Goal: Task Accomplishment & Management: Use online tool/utility

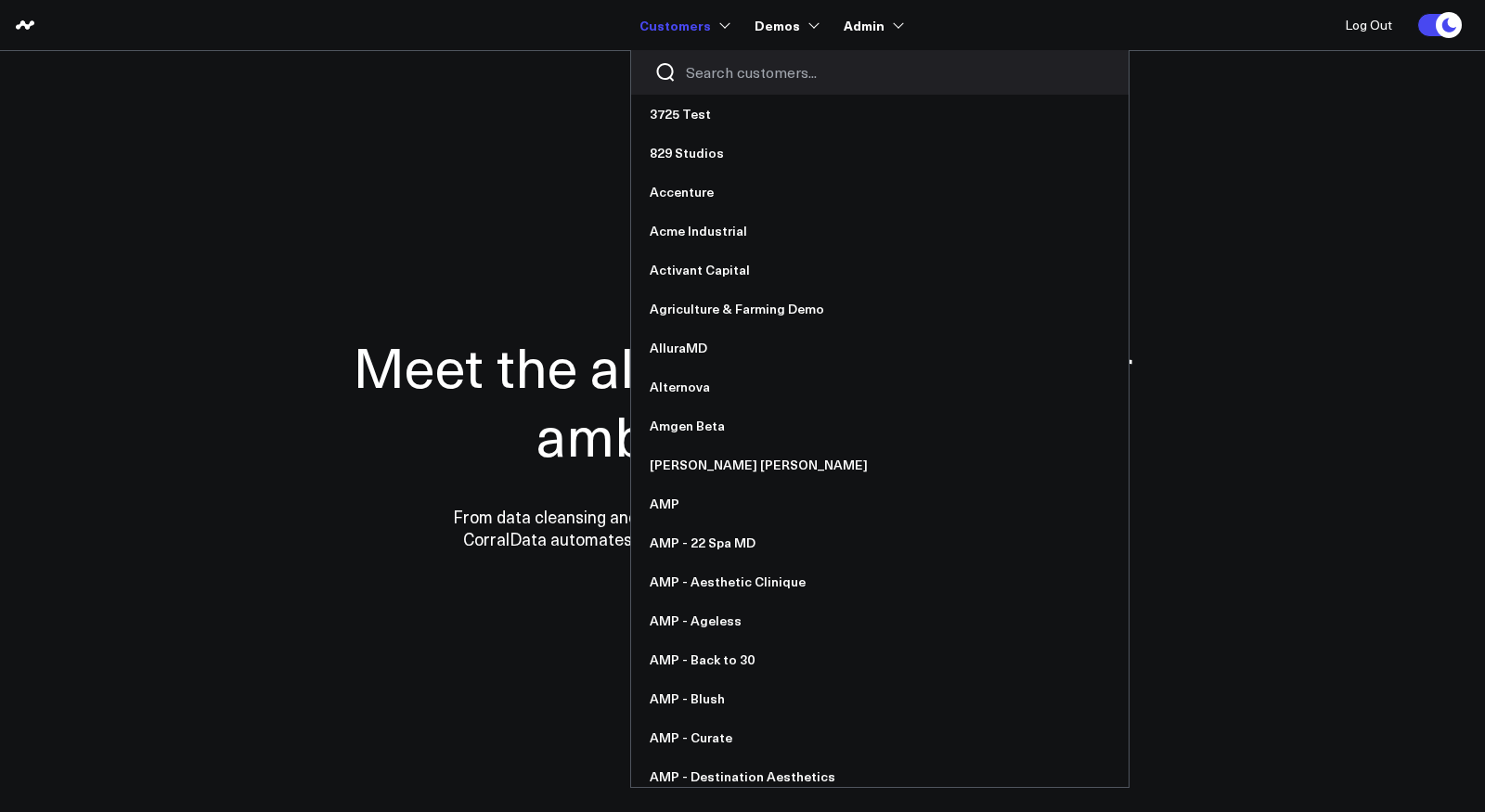
click at [705, 81] on input "Search customers input" at bounding box center [895, 72] width 419 height 21
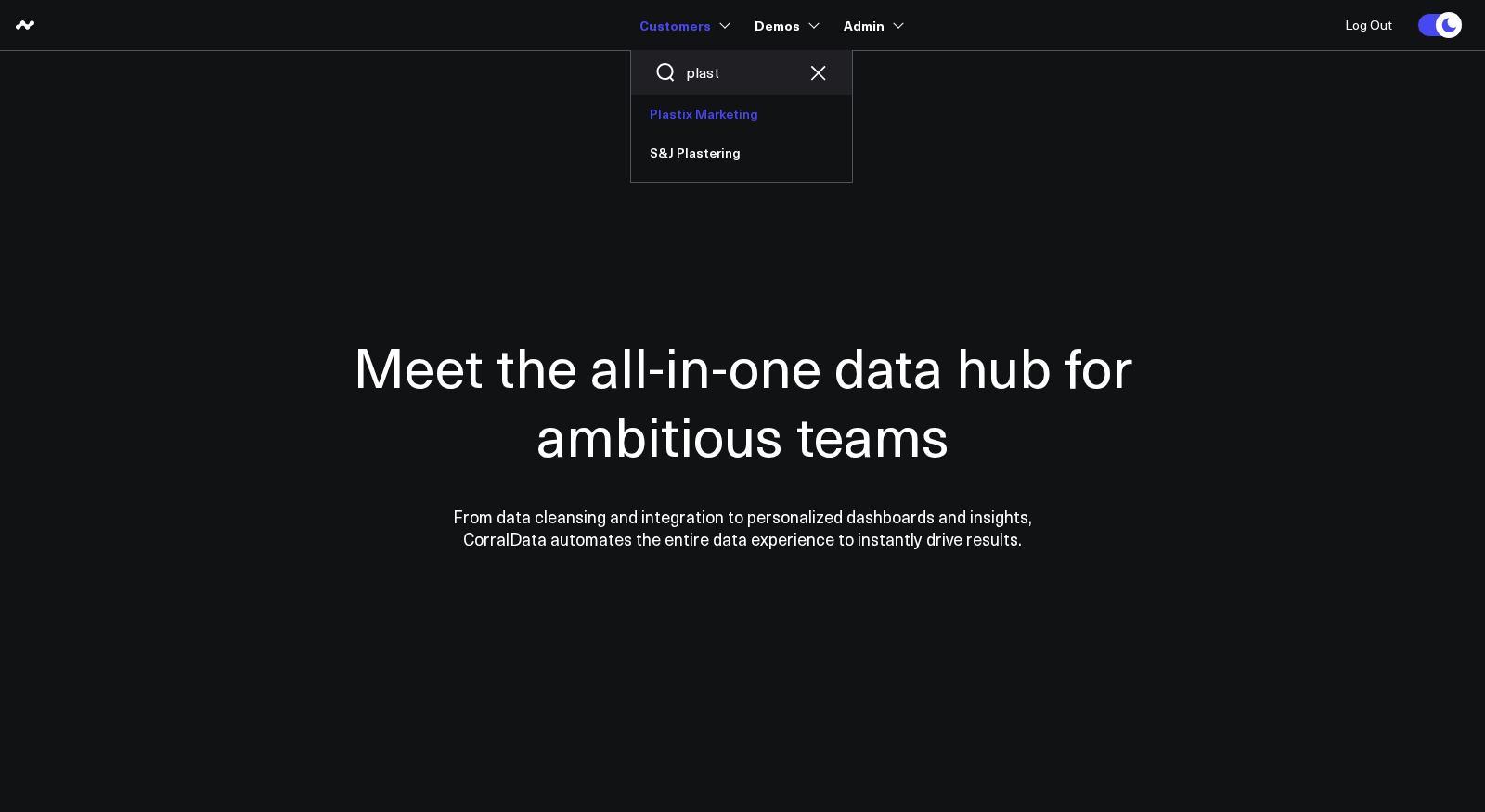
type input "plast"
click at [716, 114] on link "Plastix Marketing" at bounding box center [742, 113] width 221 height 39
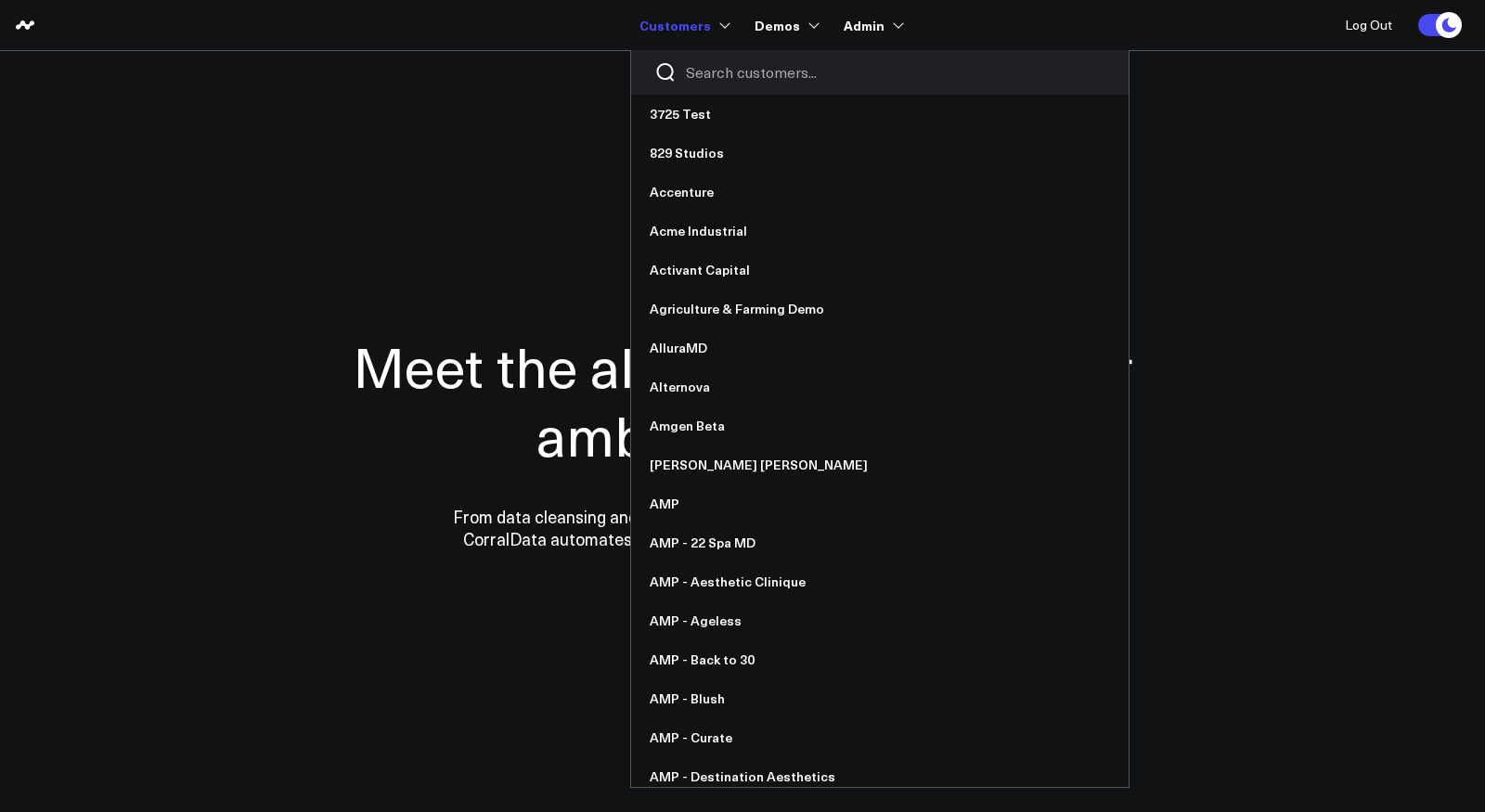
click at [715, 80] on input "Search customers input" at bounding box center [895, 72] width 419 height 21
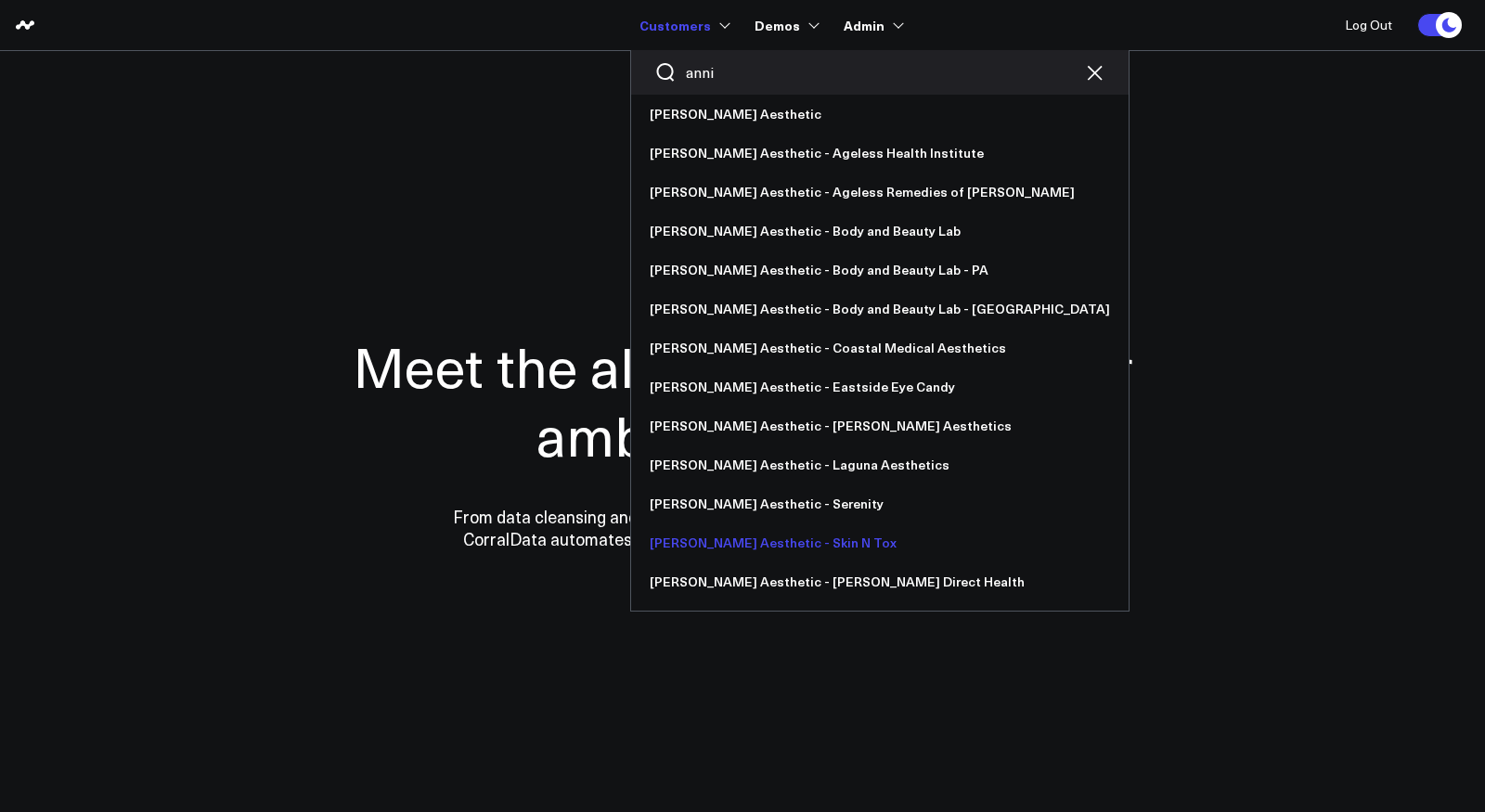
type input "anni"
click at [772, 541] on link "[PERSON_NAME] Aesthetic - Skin N Tox" at bounding box center [880, 542] width 498 height 39
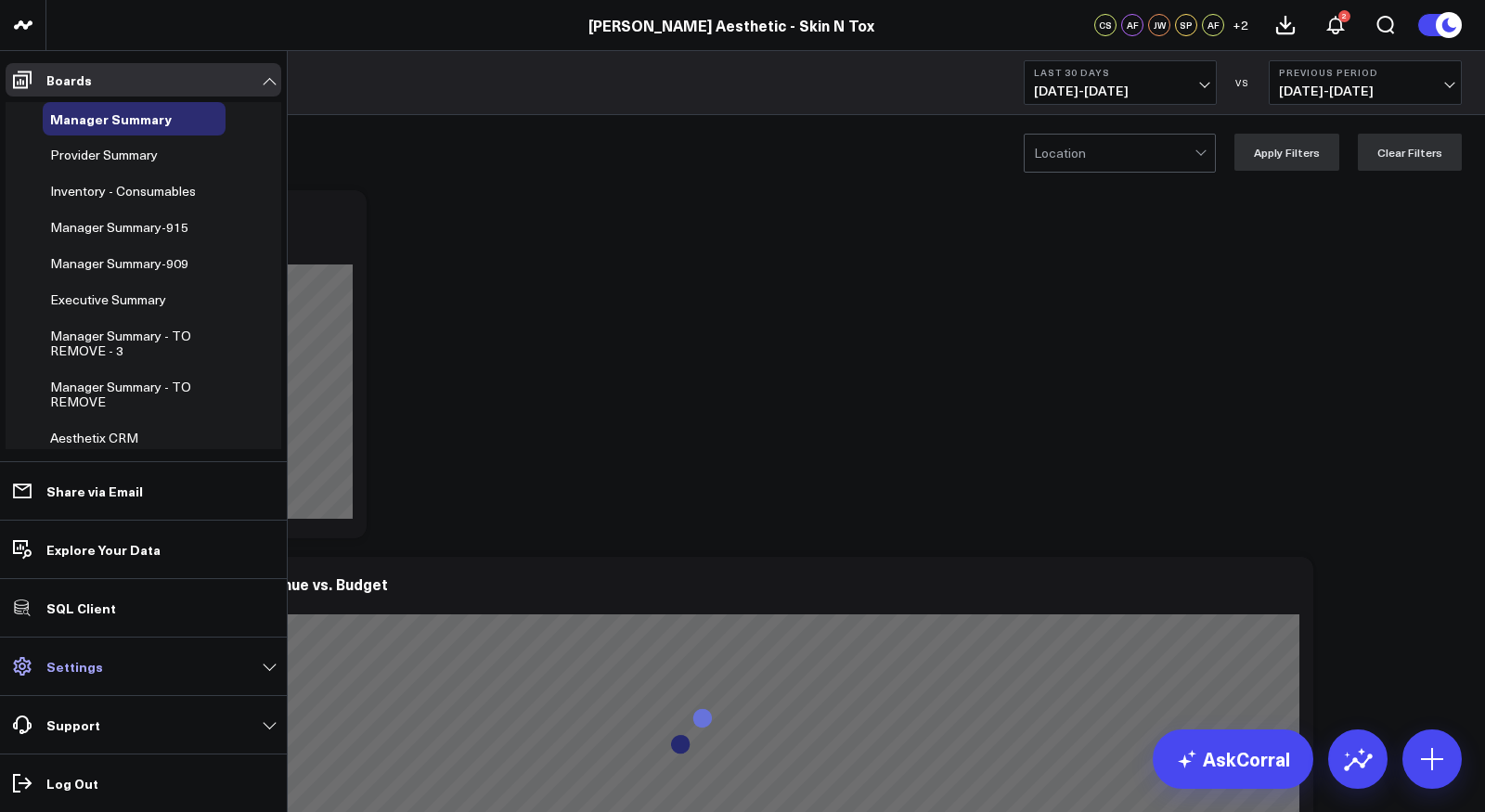
click at [100, 664] on link "Settings" at bounding box center [143, 667] width 276 height 34
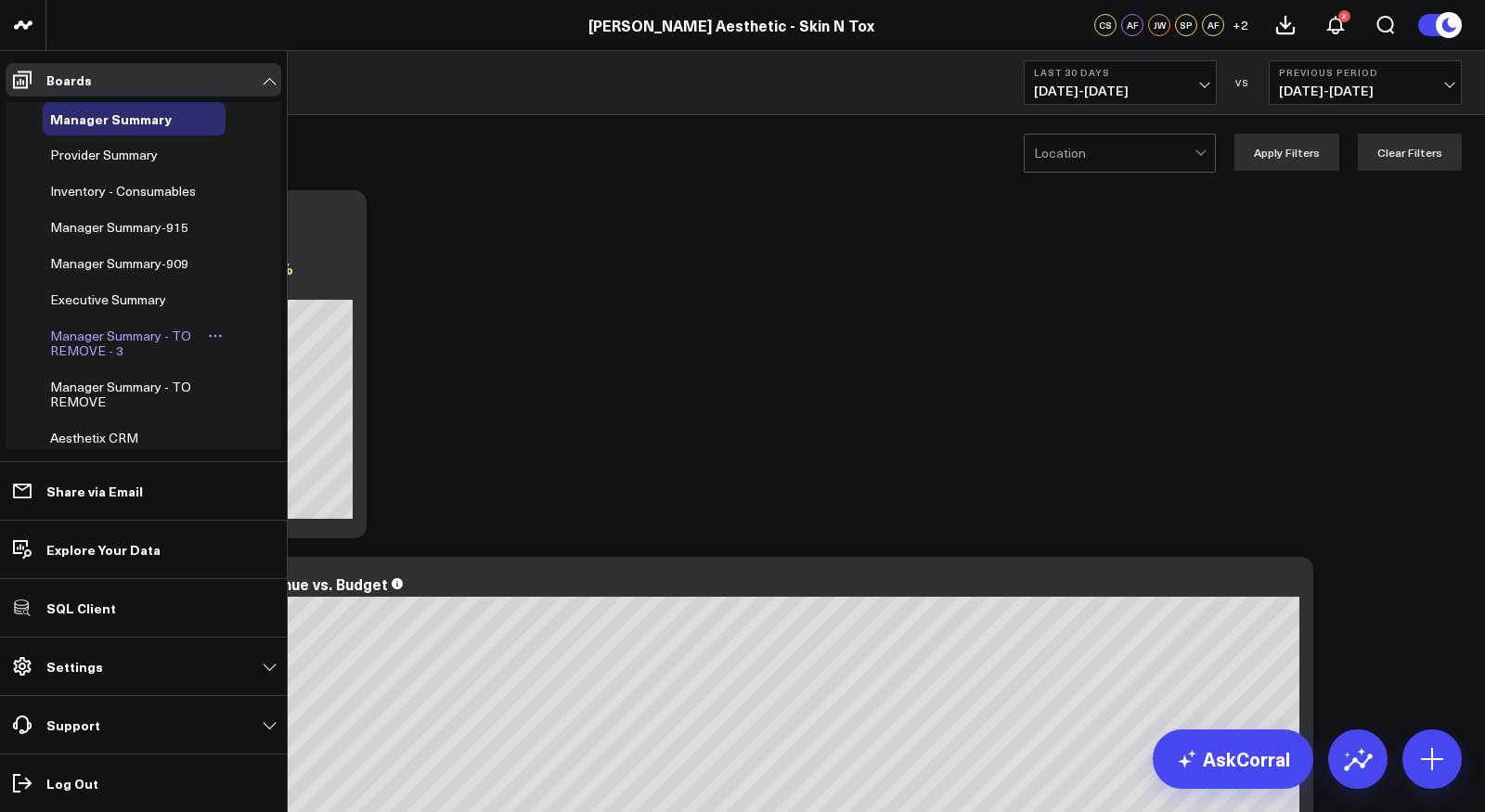
scroll to position [121, 0]
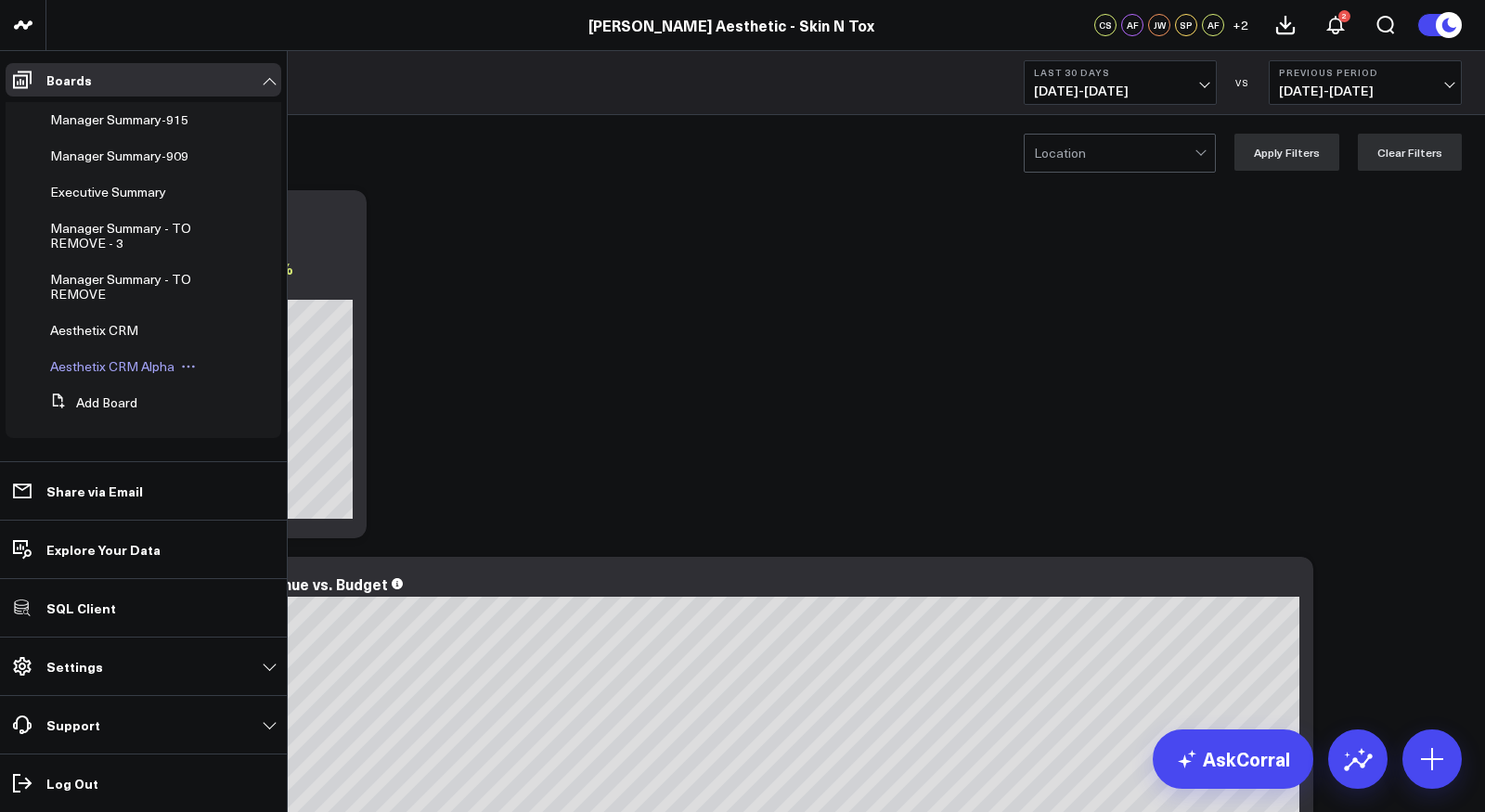
click at [103, 367] on span "Aesthetix CRM Alpha" at bounding box center [111, 366] width 124 height 18
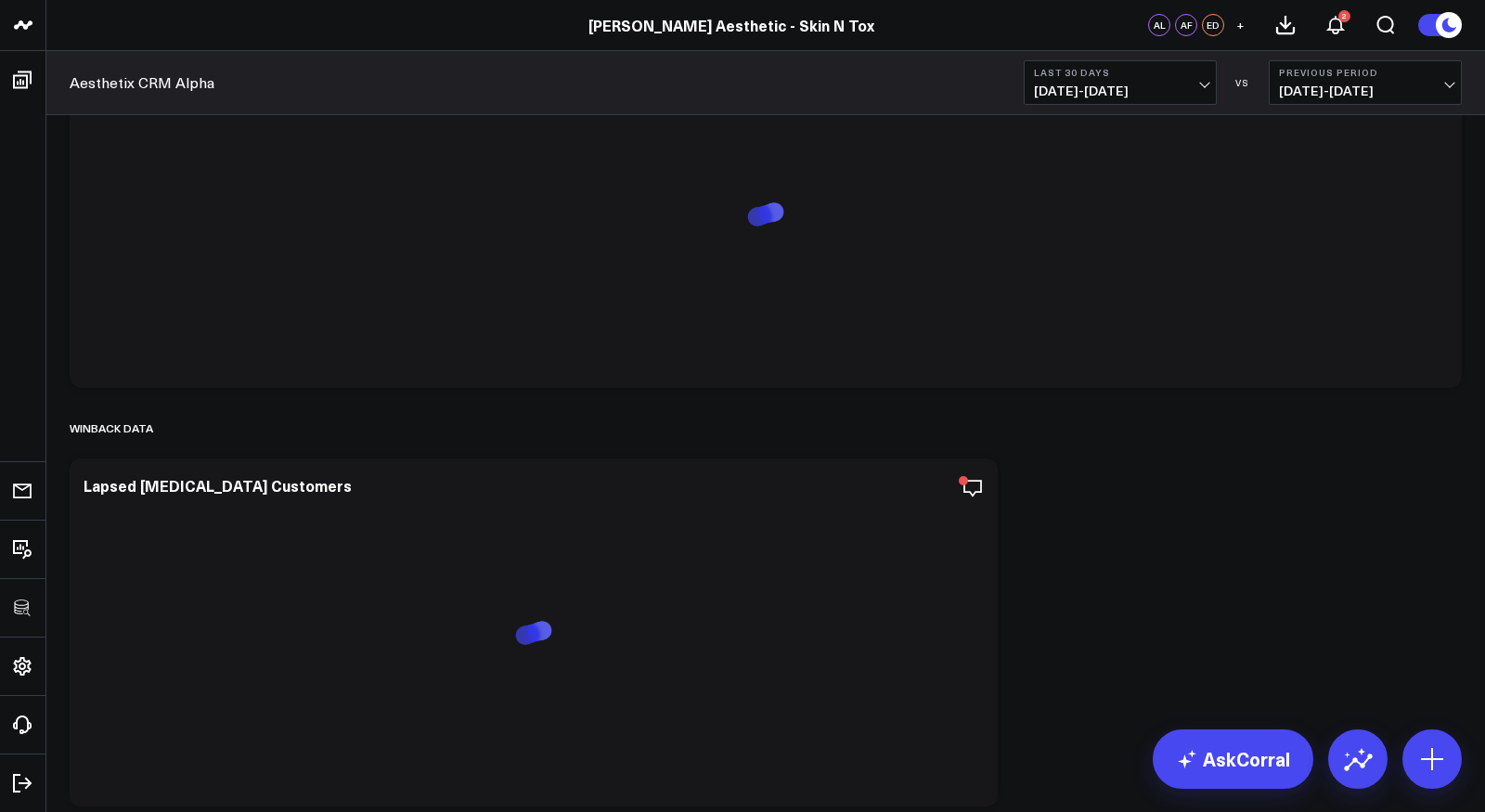
scroll to position [4943, 0]
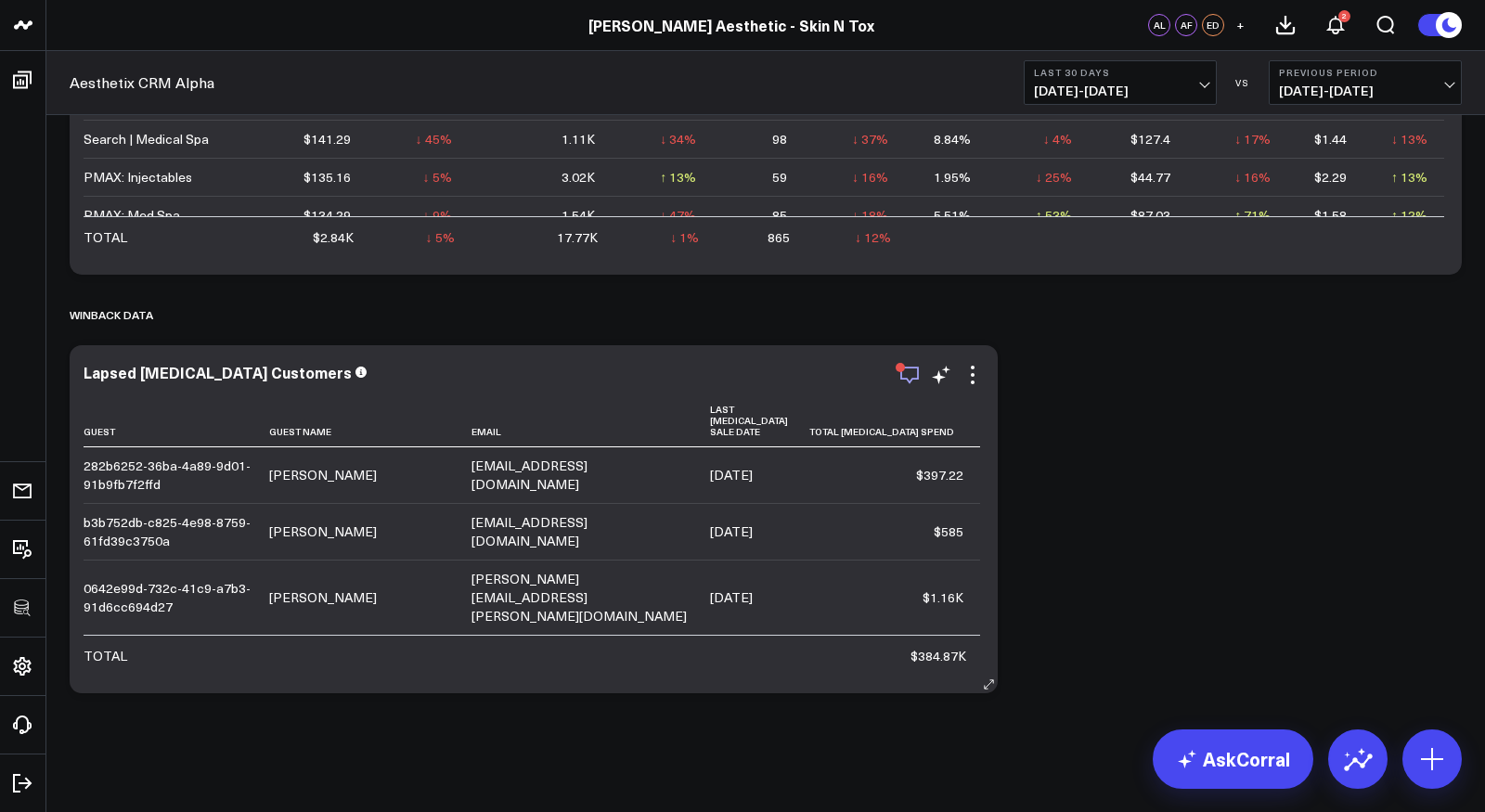
click at [910, 369] on icon "button" at bounding box center [909, 374] width 22 height 22
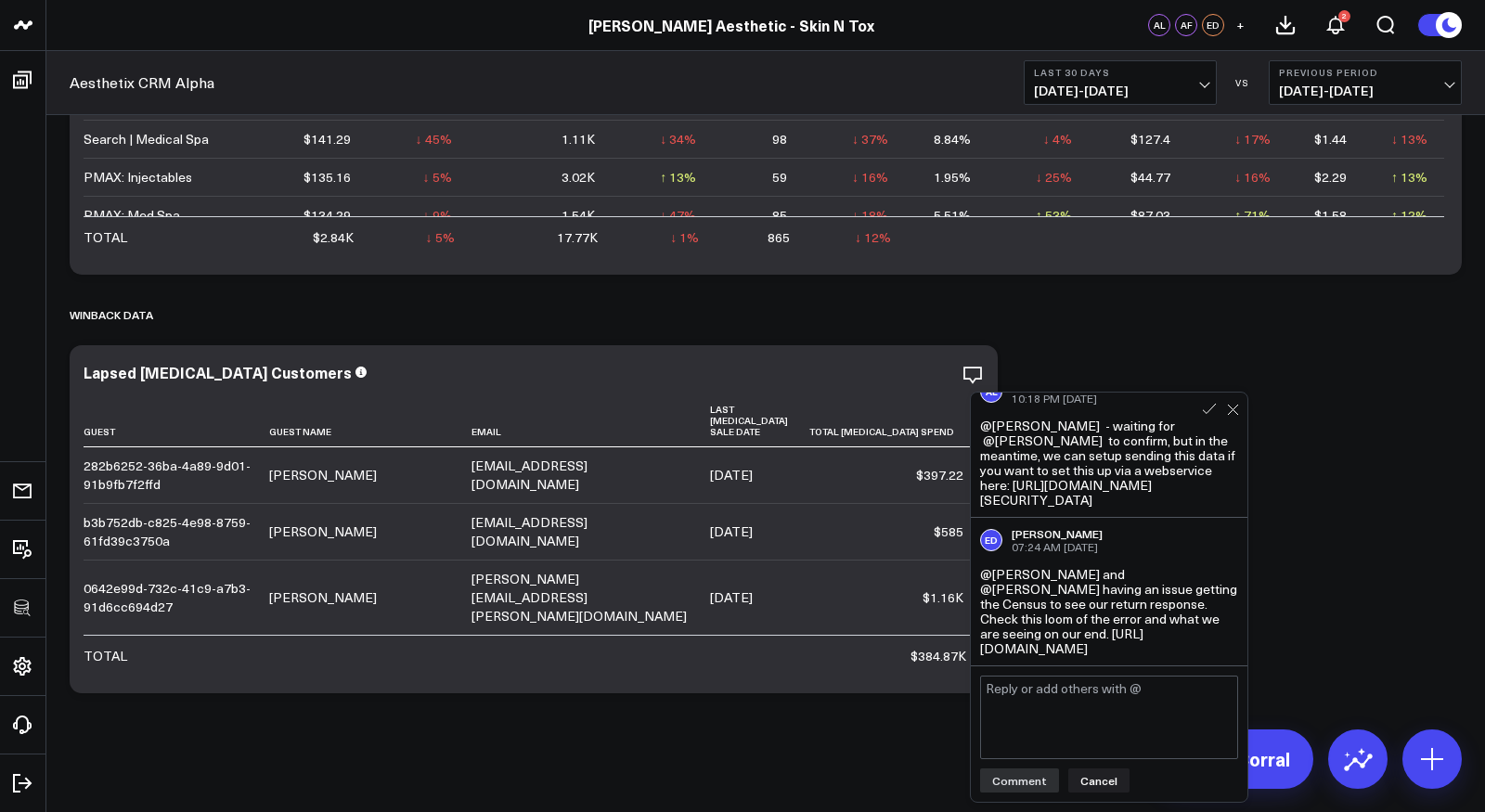
scroll to position [422, 0]
click at [1119, 625] on div "@alex and @alina having an issue getting the Census to see our return response.…" at bounding box center [1108, 611] width 258 height 89
click at [1124, 638] on div "@alex and @alina having an issue getting the Census to see our return response.…" at bounding box center [1108, 611] width 258 height 89
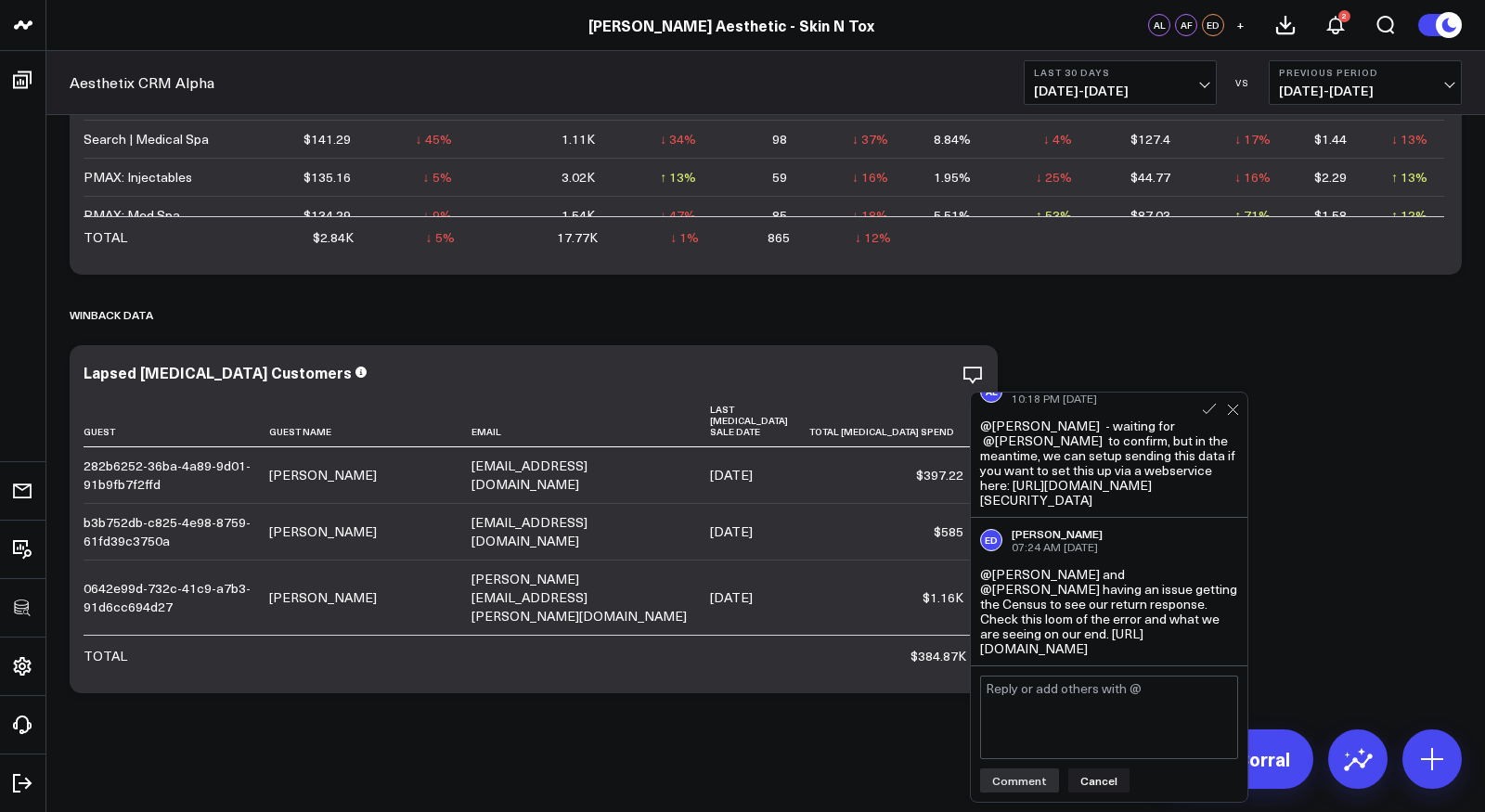
click at [1124, 638] on div "@alex and @alina having an issue getting the Census to see our return response.…" at bounding box center [1108, 611] width 258 height 89
drag, startPoint x: 984, startPoint y: 623, endPoint x: 1124, endPoint y: 666, distance: 146.5
click at [1116, 664] on div "AL Alex Lirtsman 11:15 AM Sep 21 @Eric Dunn - are these the customers you want …" at bounding box center [1109, 596] width 279 height 411
click at [1133, 582] on div "@alex and @alina having an issue getting the Census to see our return response.…" at bounding box center [1108, 611] width 258 height 89
drag, startPoint x: 1173, startPoint y: 655, endPoint x: 977, endPoint y: 615, distance: 200.0
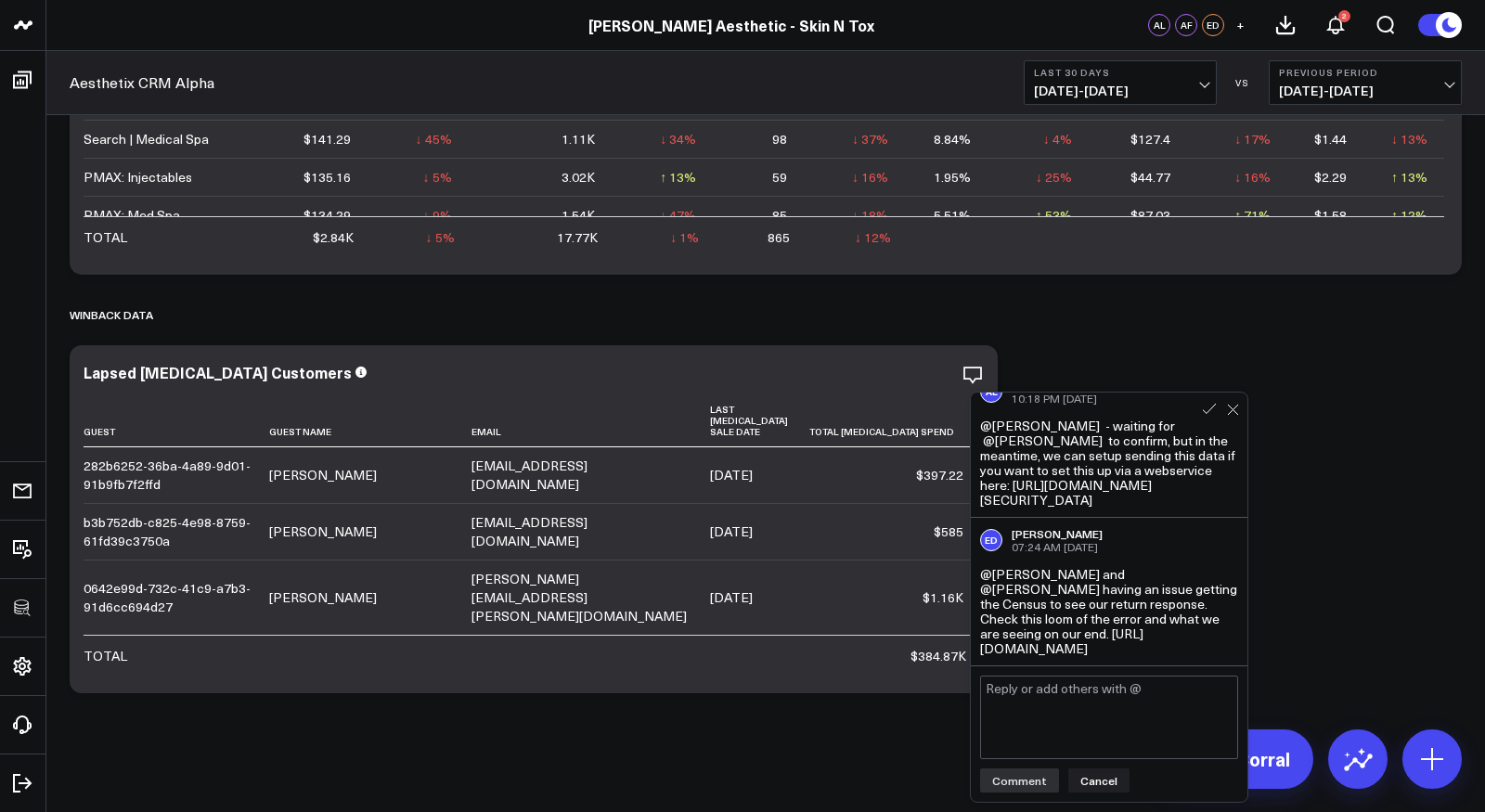
click at [977, 614] on div "ED Eric Dunn 07:24 AM Today @alex and @alina having an issue getting the Census…" at bounding box center [1109, 591] width 277 height 147
drag, startPoint x: 982, startPoint y: 625, endPoint x: 1096, endPoint y: 643, distance: 115.4
click at [1095, 644] on div "@alex and @alina having an issue getting the Census to see our return response.…" at bounding box center [1108, 611] width 258 height 89
click at [1093, 624] on div "@alex and @alina having an issue getting the Census to see our return response.…" at bounding box center [1108, 611] width 258 height 89
drag, startPoint x: 982, startPoint y: 559, endPoint x: 1167, endPoint y: 654, distance: 208.0
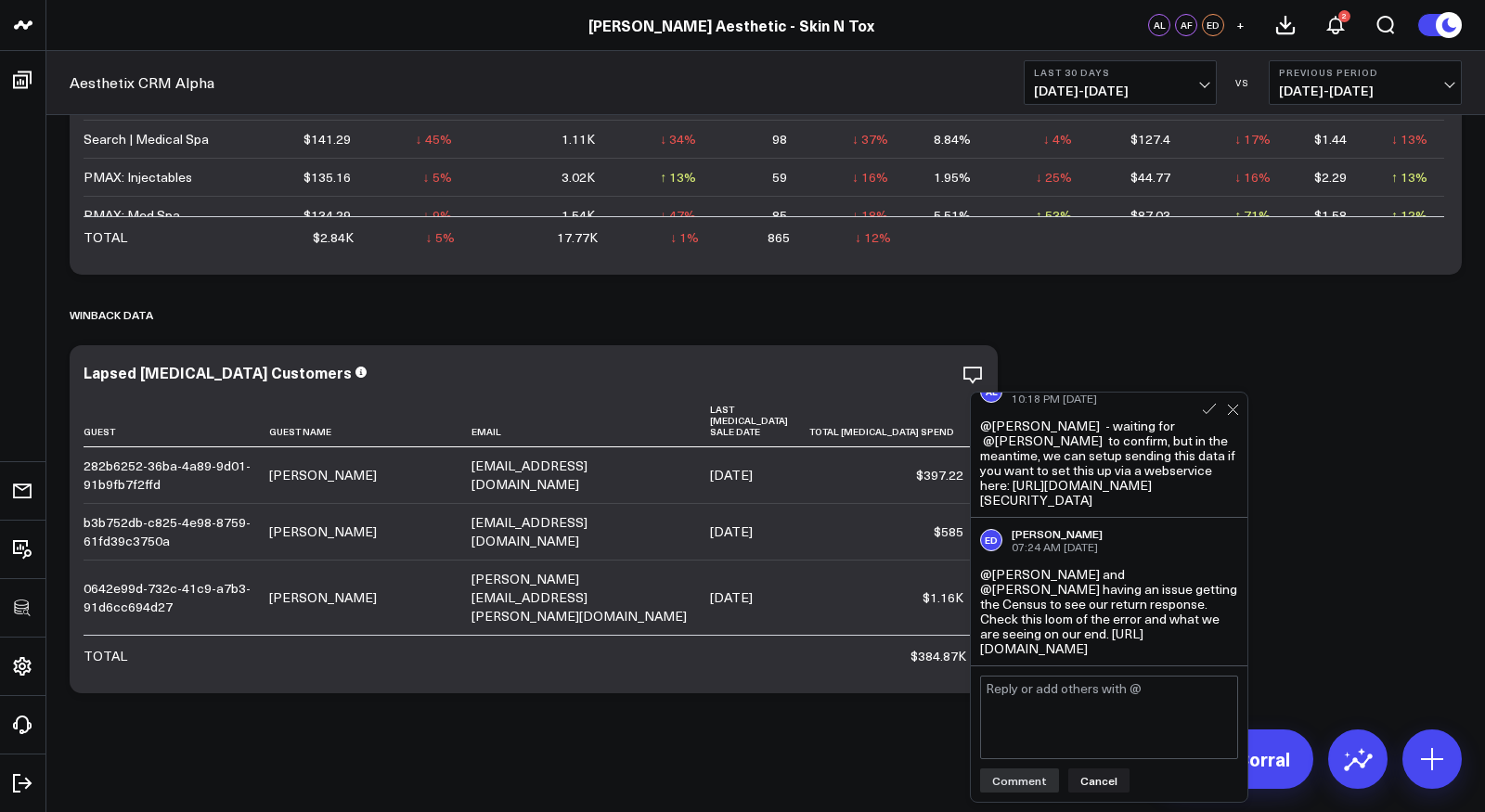
click at [1167, 655] on div "ED Eric Dunn 07:24 AM Today @alex and @alina having an issue getting the Census…" at bounding box center [1109, 591] width 277 height 147
copy div "@alex and @alina having an issue getting the Census to see our return response.…"
click at [1163, 651] on div "@alex and @alina having an issue getting the Census to see our return response.…" at bounding box center [1108, 611] width 258 height 89
drag, startPoint x: 980, startPoint y: 621, endPoint x: 1157, endPoint y: 664, distance: 182.1
click at [1157, 664] on div "AL Alex Lirtsman 11:15 AM Sep 21 @Eric Dunn - are these the customers you want …" at bounding box center [1109, 596] width 279 height 411
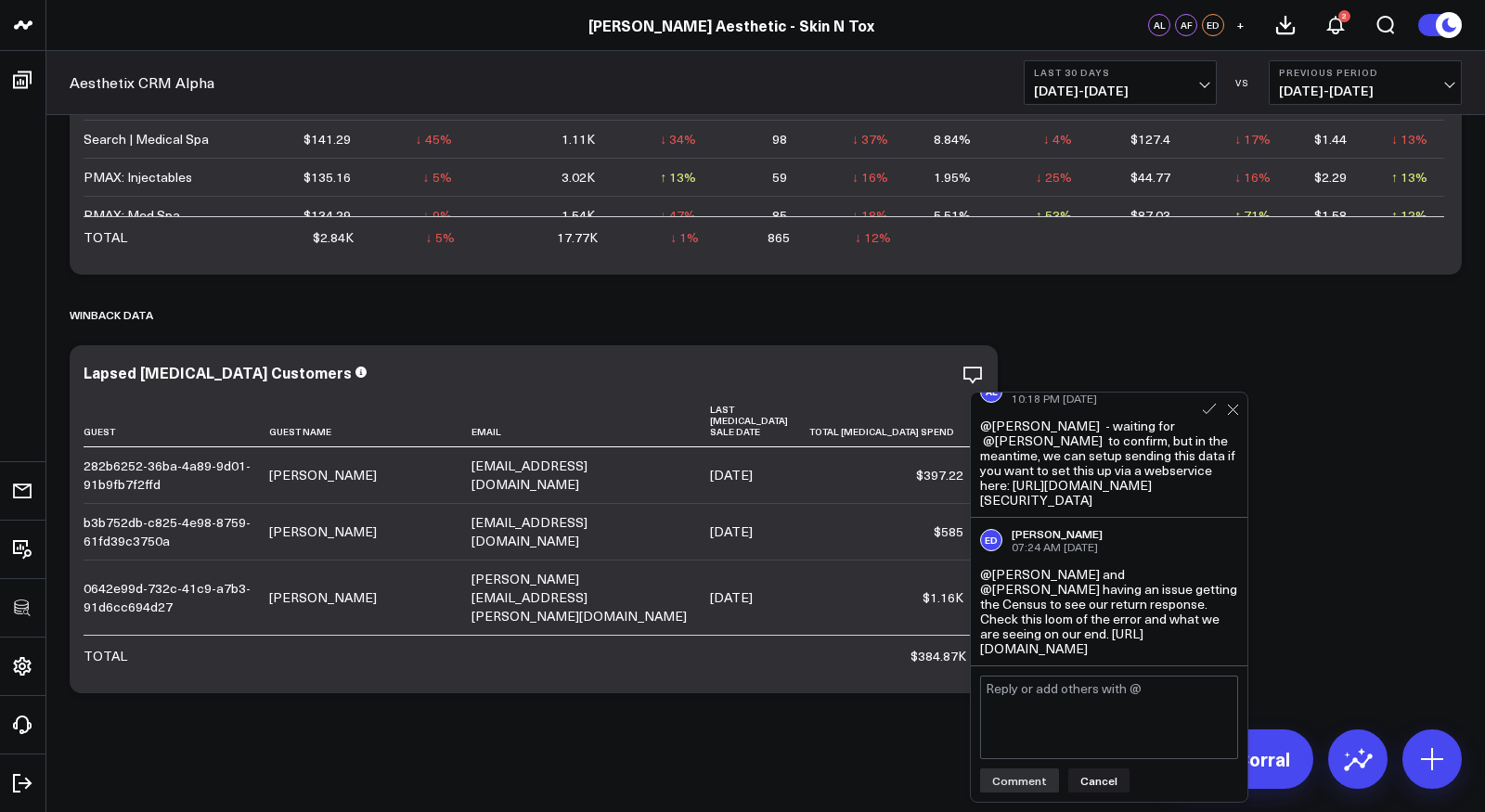
copy div "https://www.loom.com/share/c8e7868a010c4abc97296ffa623eb830?sid=4632d22d-04d3-4…"
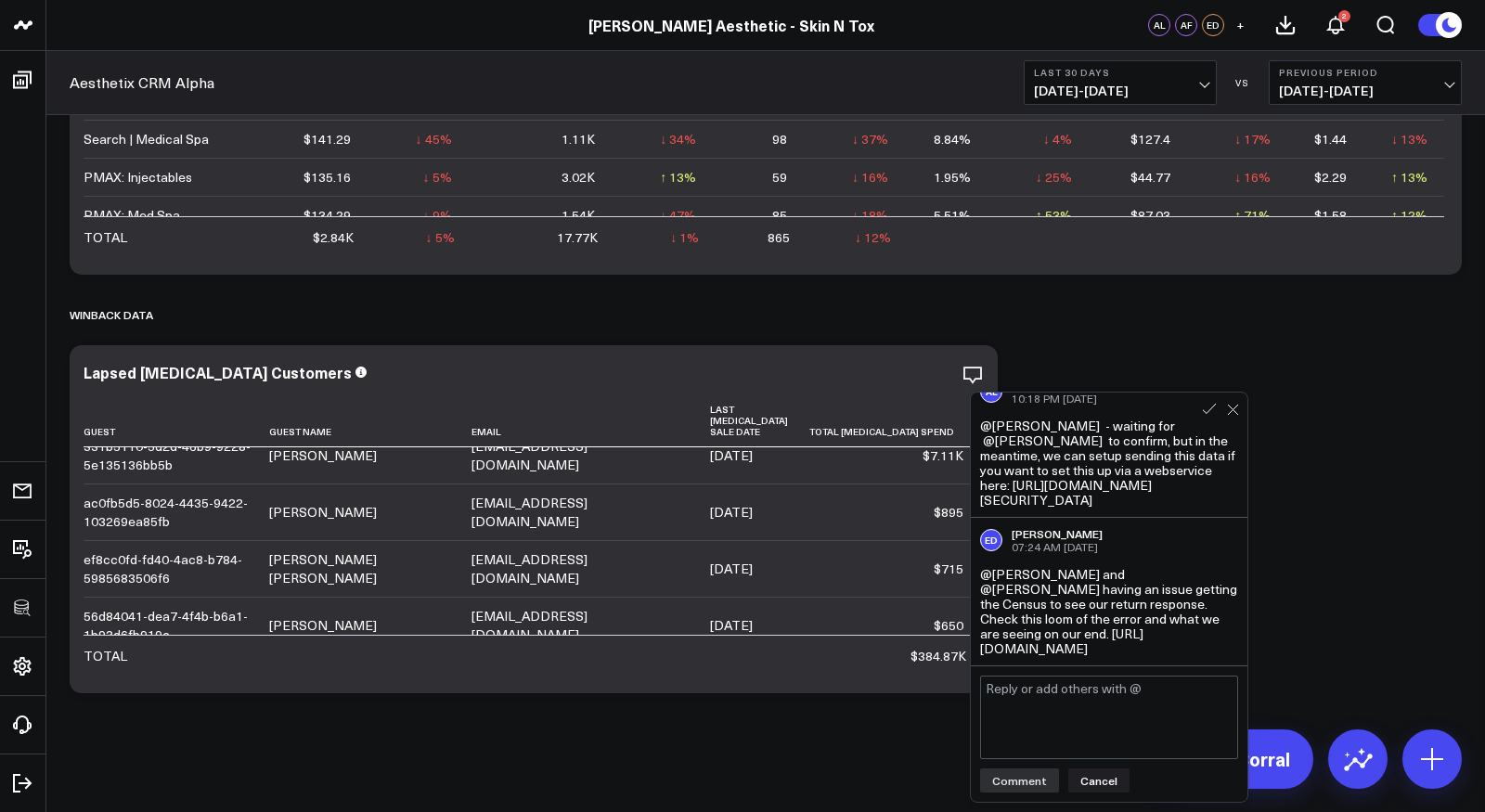
scroll to position [2008, 0]
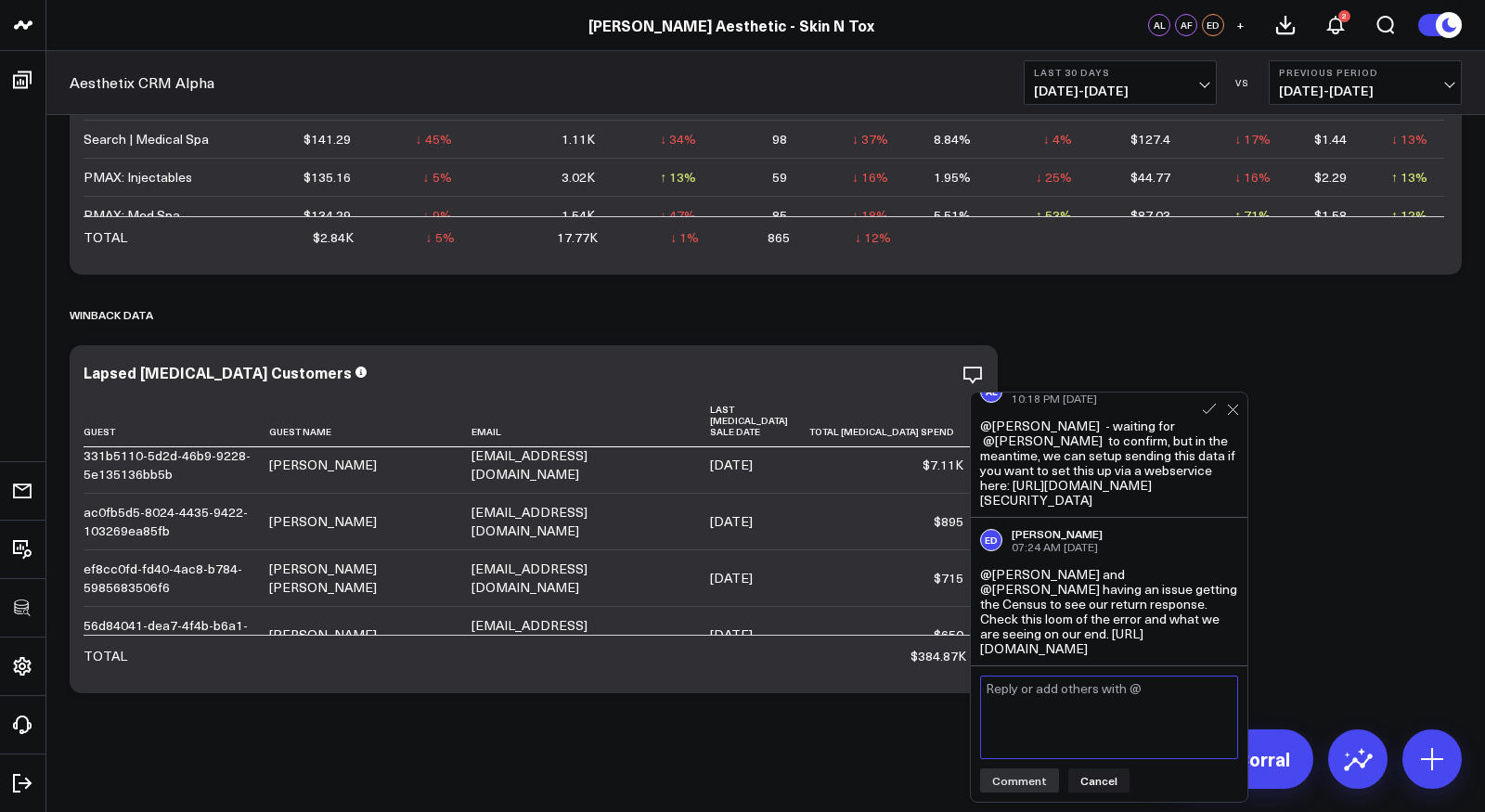
click at [1078, 710] on textarea at bounding box center [1108, 717] width 258 height 84
drag, startPoint x: 1156, startPoint y: 707, endPoint x: 964, endPoint y: 654, distance: 199.2
click at [964, 654] on div "Modify via AI Copy link to widget Ask support Remove Create linked copy Manager…" at bounding box center [533, 519] width 928 height 348
drag, startPoint x: 1108, startPoint y: 721, endPoint x: 1071, endPoint y: 685, distance: 51.6
click at [1071, 685] on textarea "@Eric Dunn - can you send me the details and i'll see if i can have someone on …" at bounding box center [1108, 717] width 258 height 84
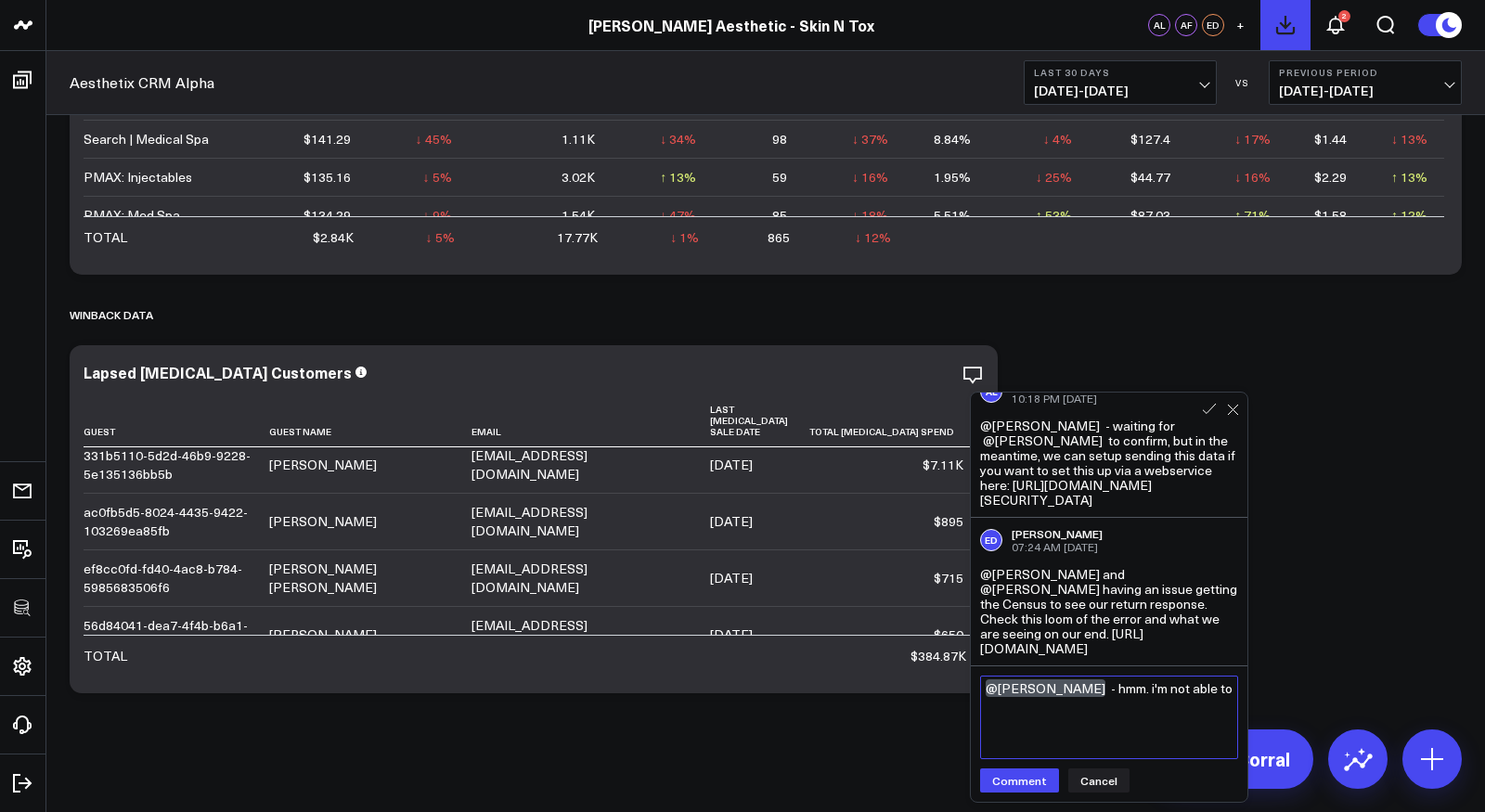
type textarea "@Eric Dunn - hmm. i'm not able to"
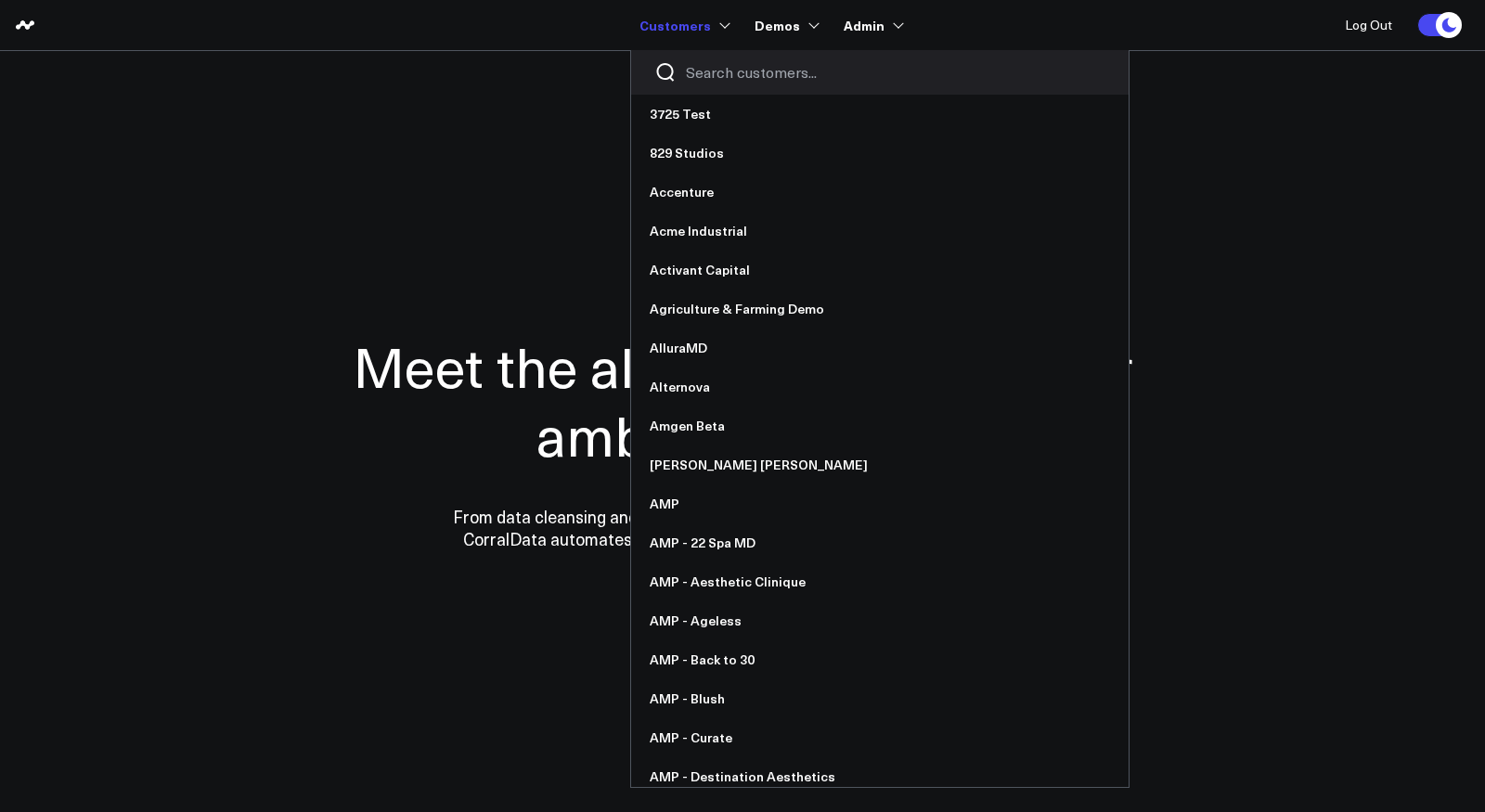
click at [741, 75] on input "Search customers input" at bounding box center [895, 72] width 419 height 21
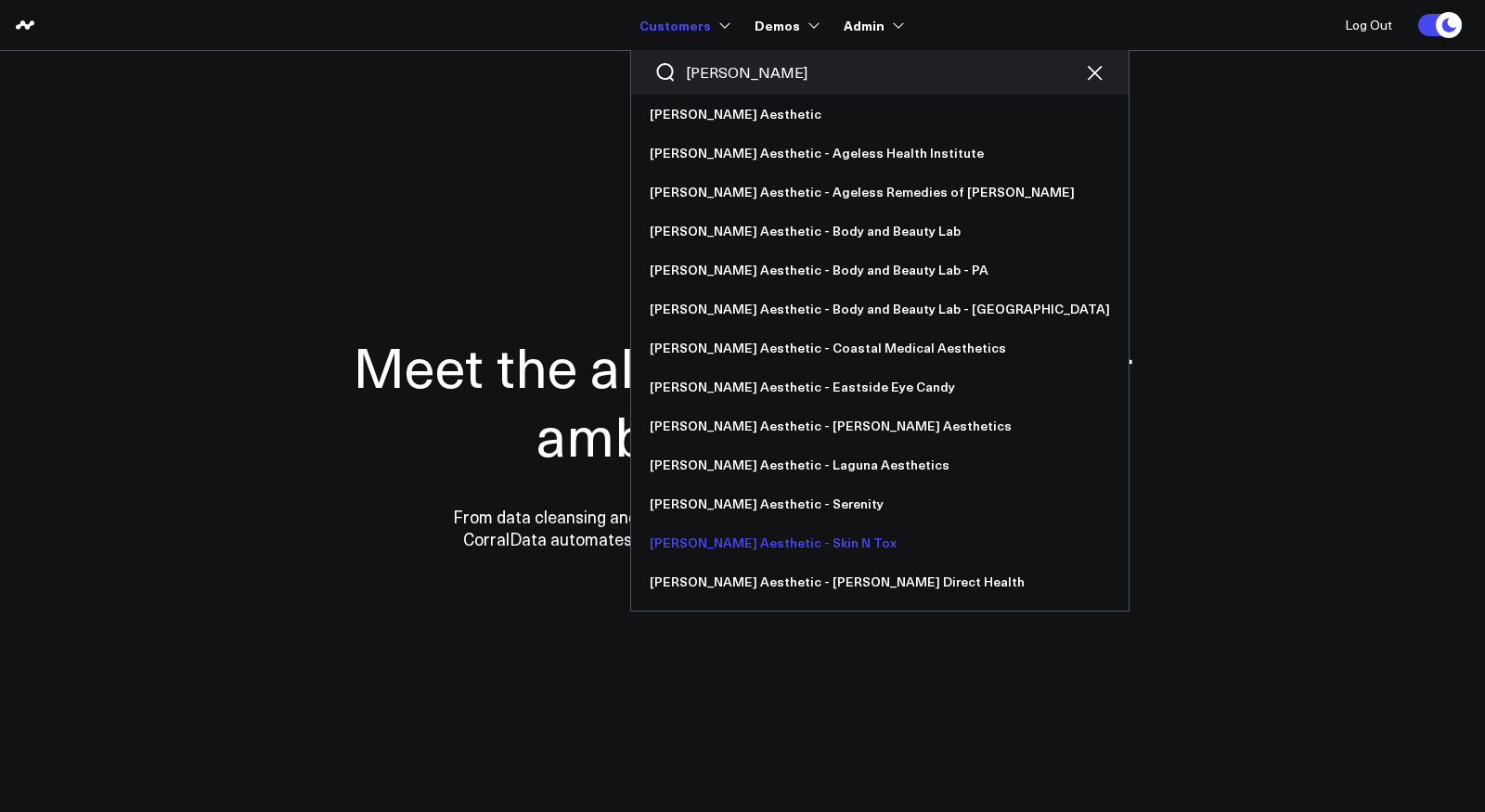
type input "[PERSON_NAME]"
click at [778, 540] on link "[PERSON_NAME] Aesthetic - Skin N Tox" at bounding box center [880, 542] width 498 height 39
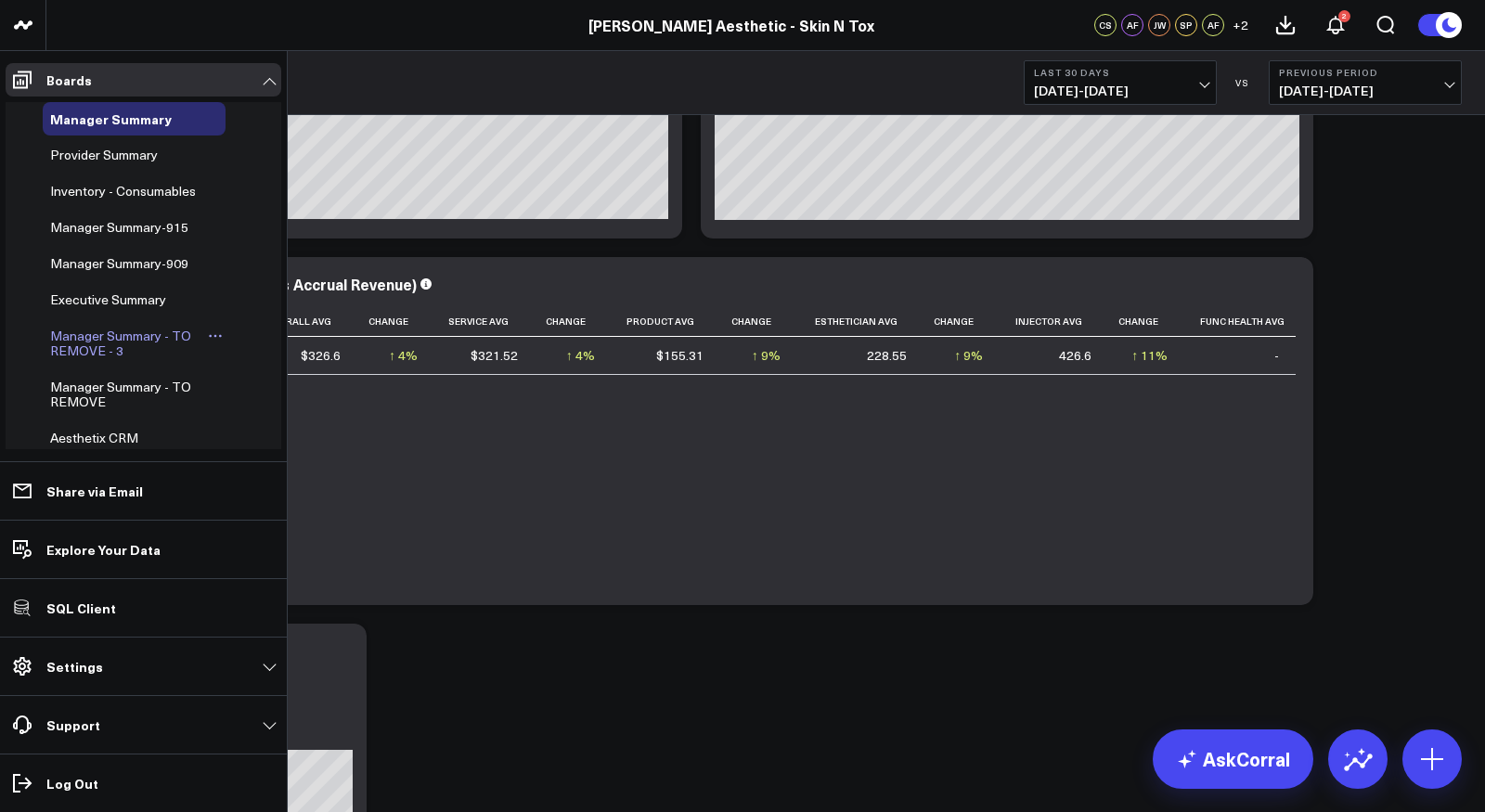
scroll to position [121, 0]
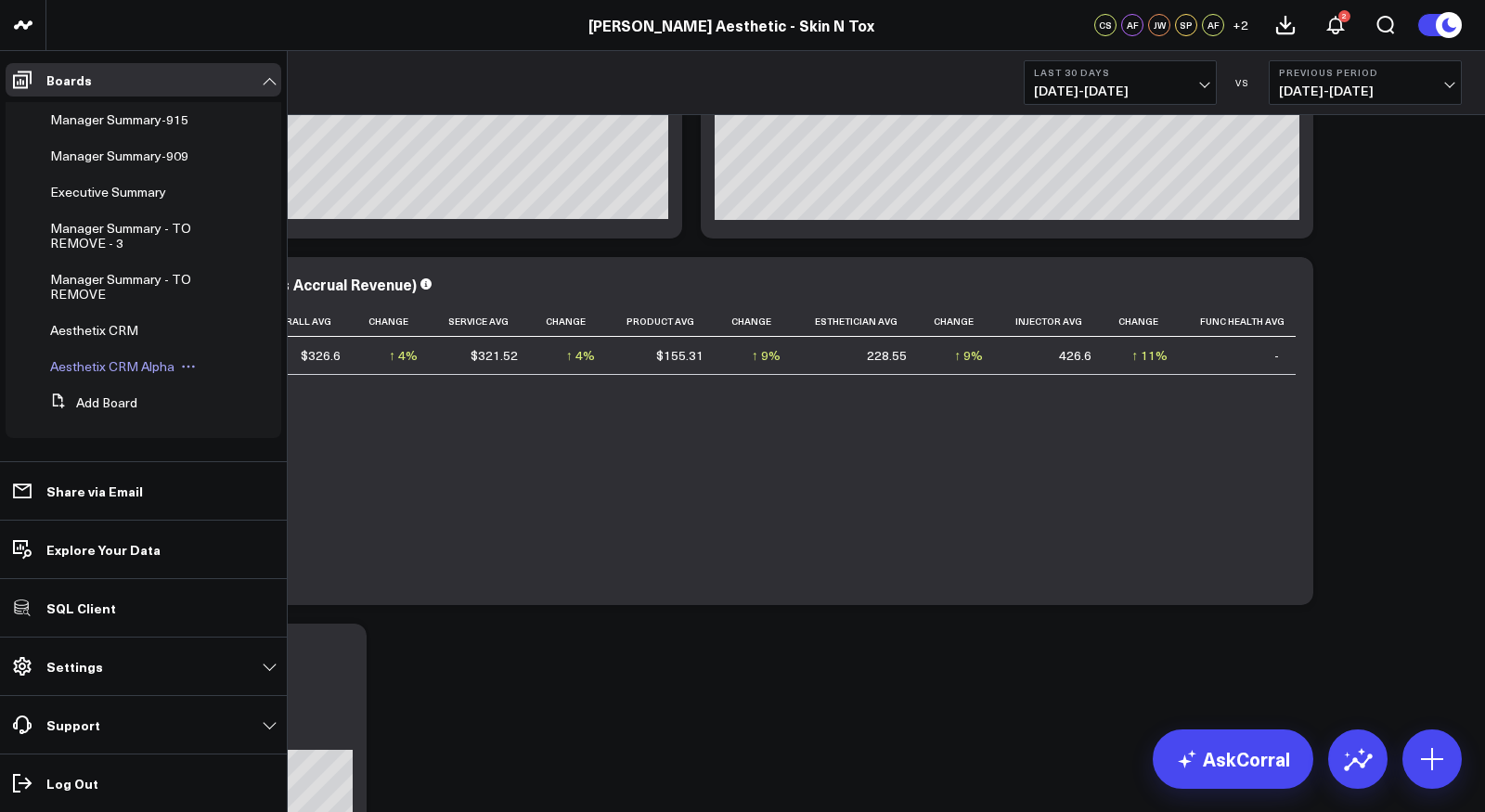
click at [111, 368] on span "Aesthetix CRM Alpha" at bounding box center [111, 366] width 124 height 18
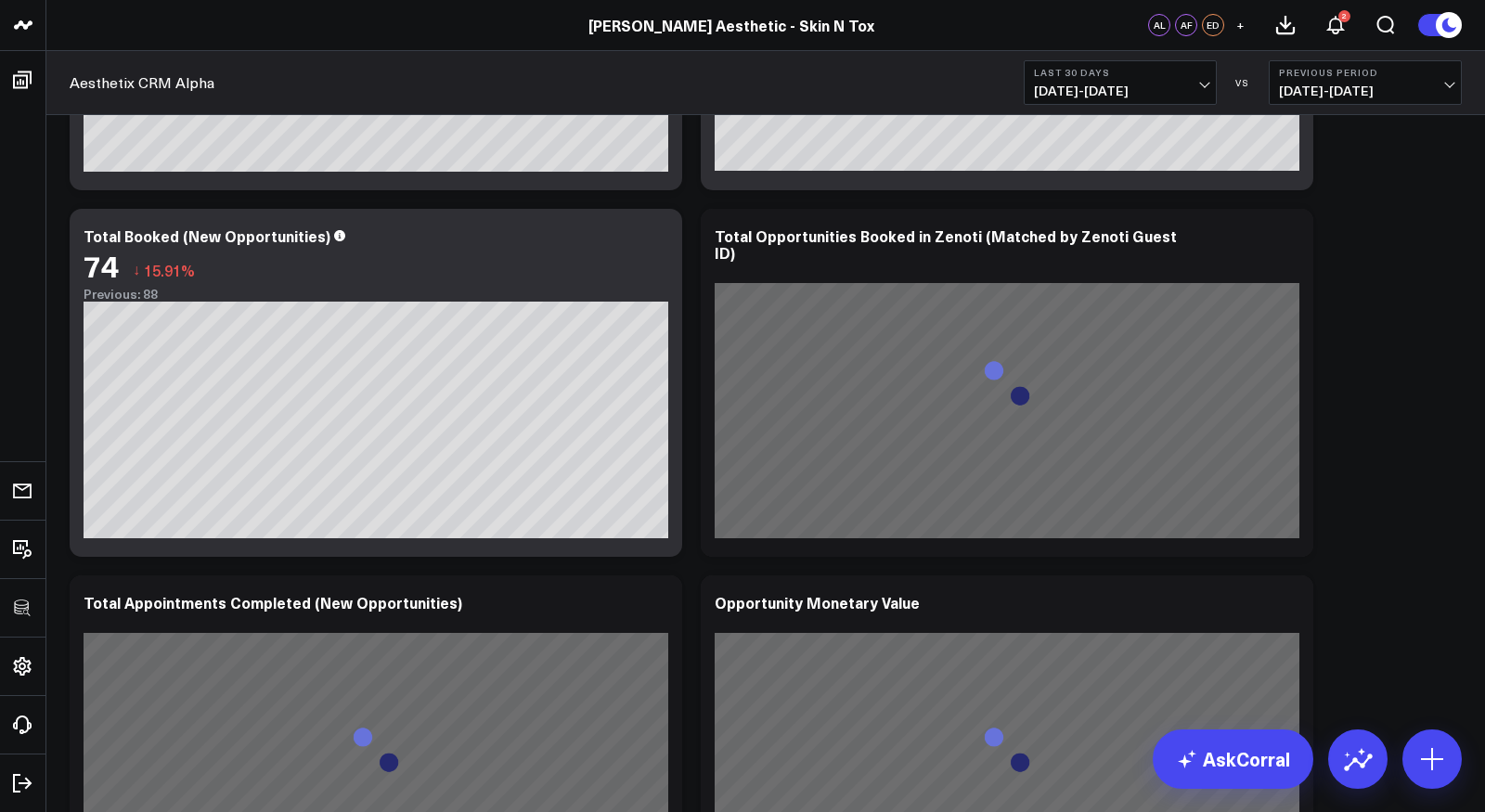
scroll to position [4943, 0]
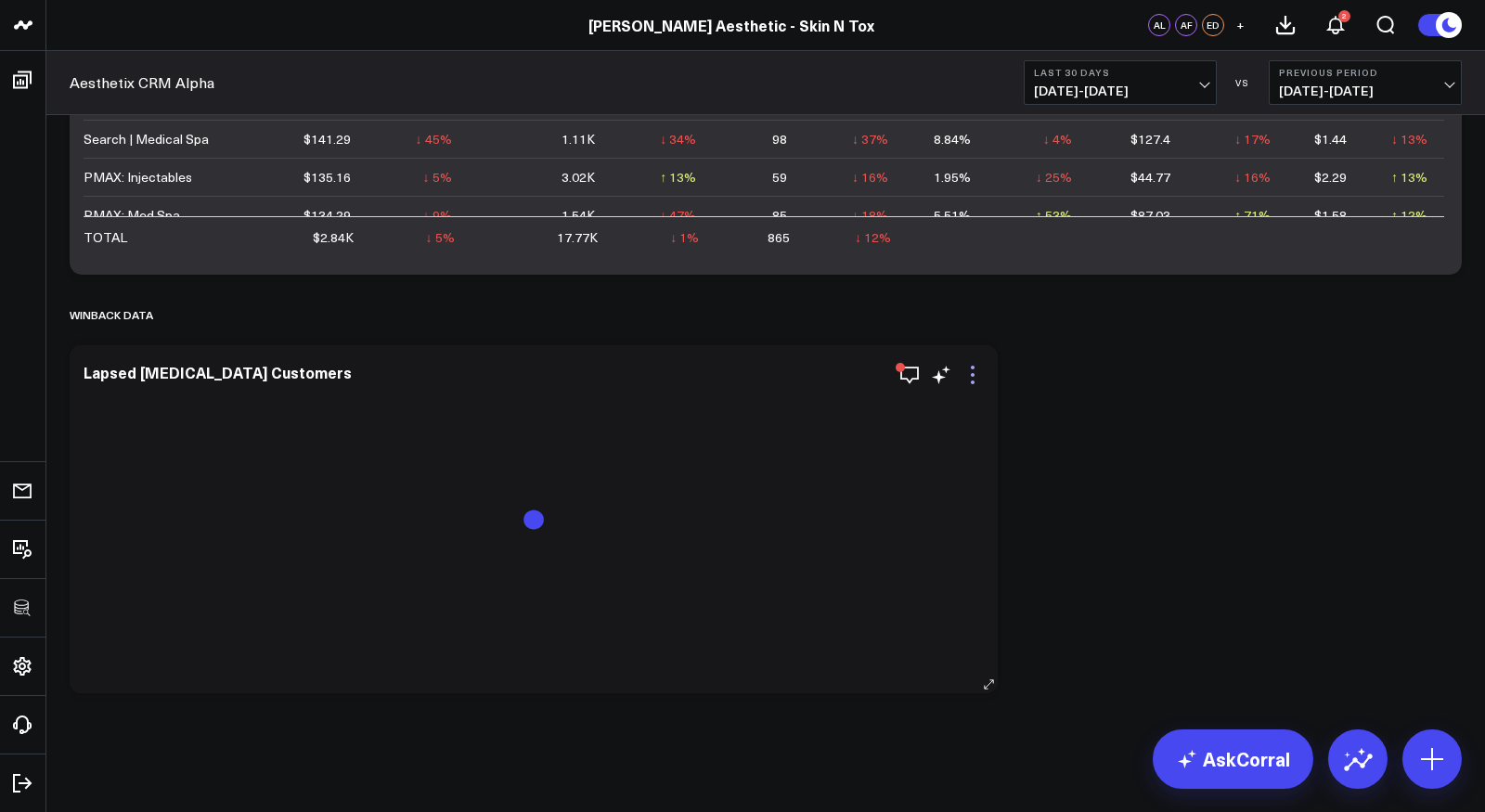
click at [972, 376] on icon at bounding box center [972, 374] width 22 height 22
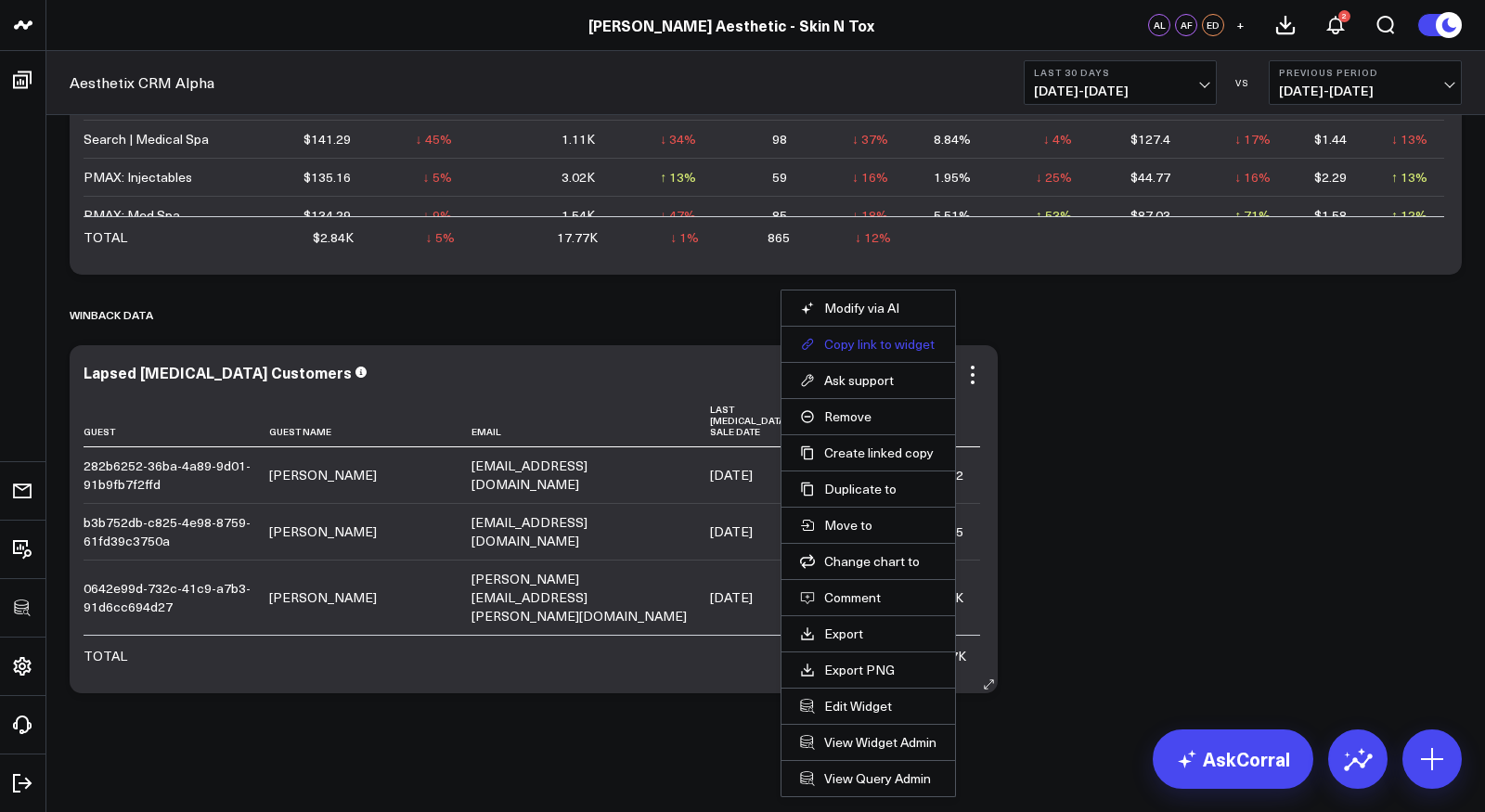
click at [860, 341] on button "Copy link to widget" at bounding box center [868, 343] width 136 height 17
